Goal: Register for event/course

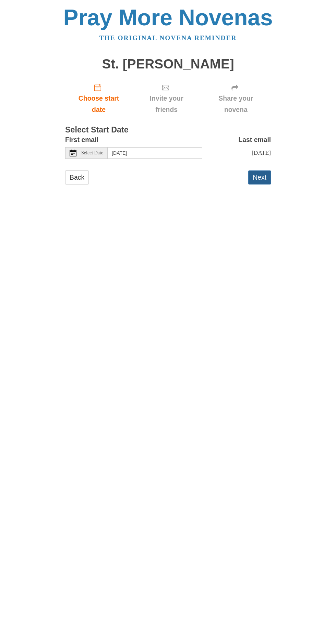
click at [262, 171] on button "Next" at bounding box center [259, 178] width 23 height 14
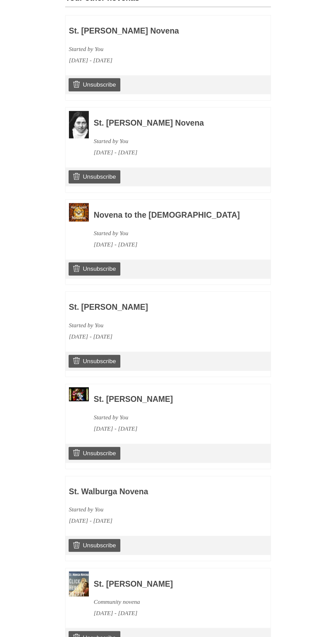
scroll to position [332, 0]
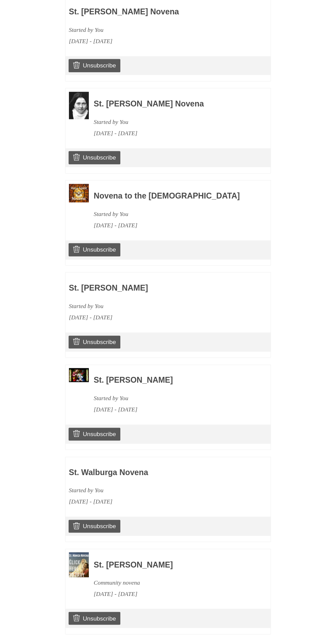
click at [259, 637] on link "Continue" at bounding box center [253, 648] width 36 height 14
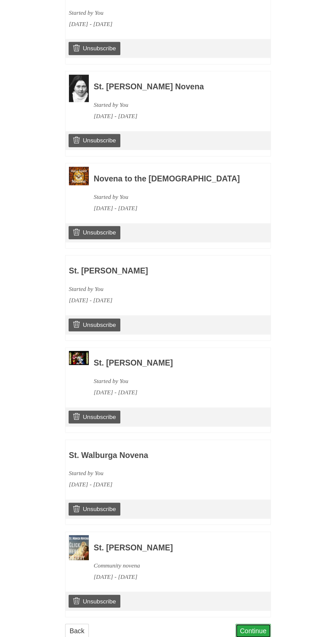
scroll to position [368, 0]
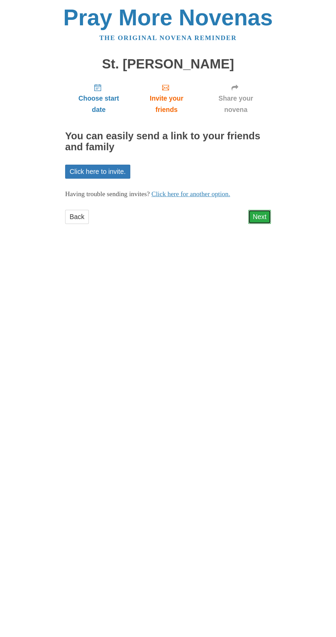
click at [262, 210] on link "Next" at bounding box center [259, 217] width 23 height 14
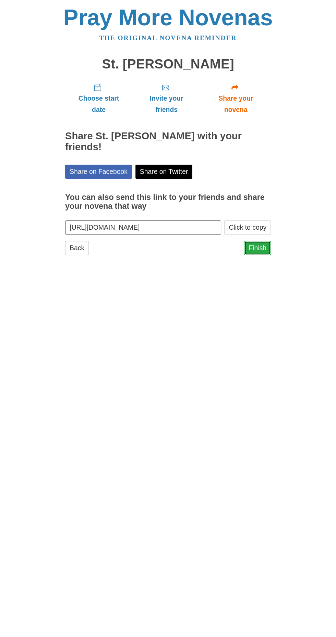
click at [261, 241] on link "Finish" at bounding box center [257, 248] width 27 height 14
